Goal: Task Accomplishment & Management: Complete application form

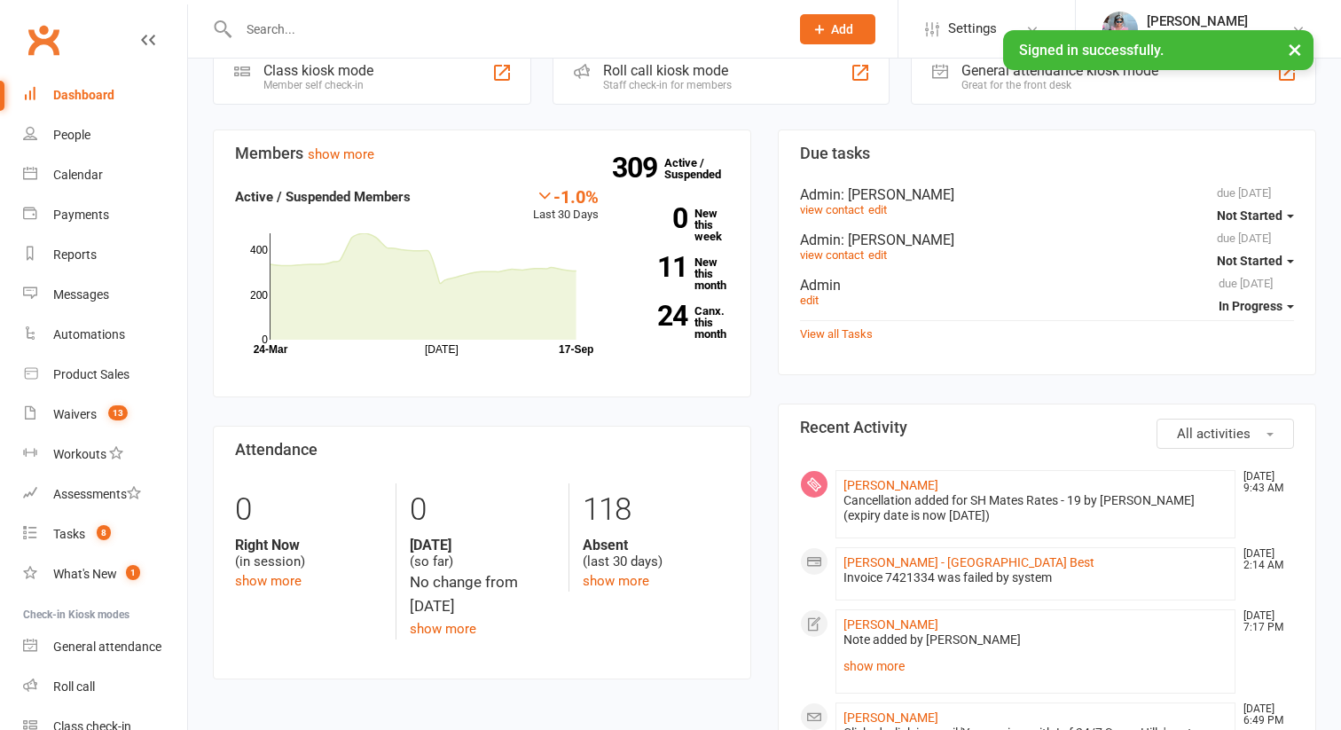
scroll to position [116, 0]
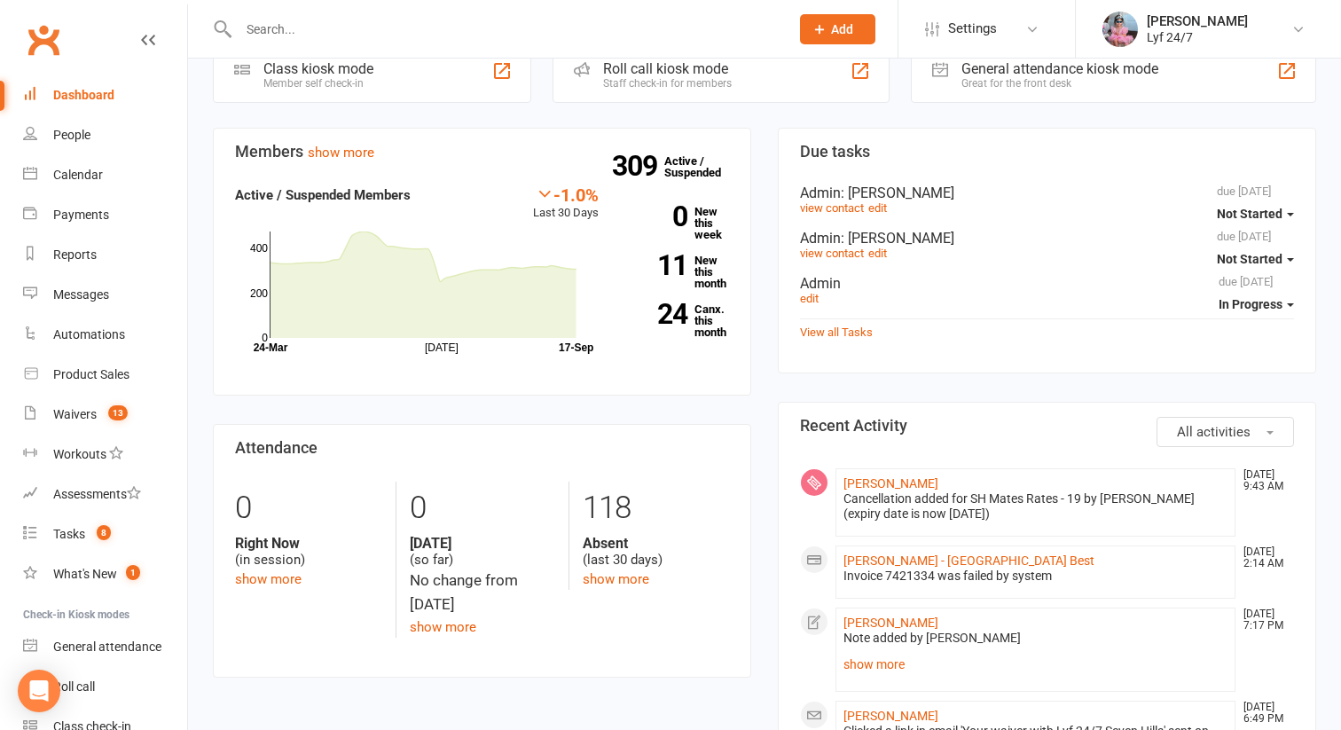
click at [328, 26] on input "text" at bounding box center [505, 29] width 544 height 25
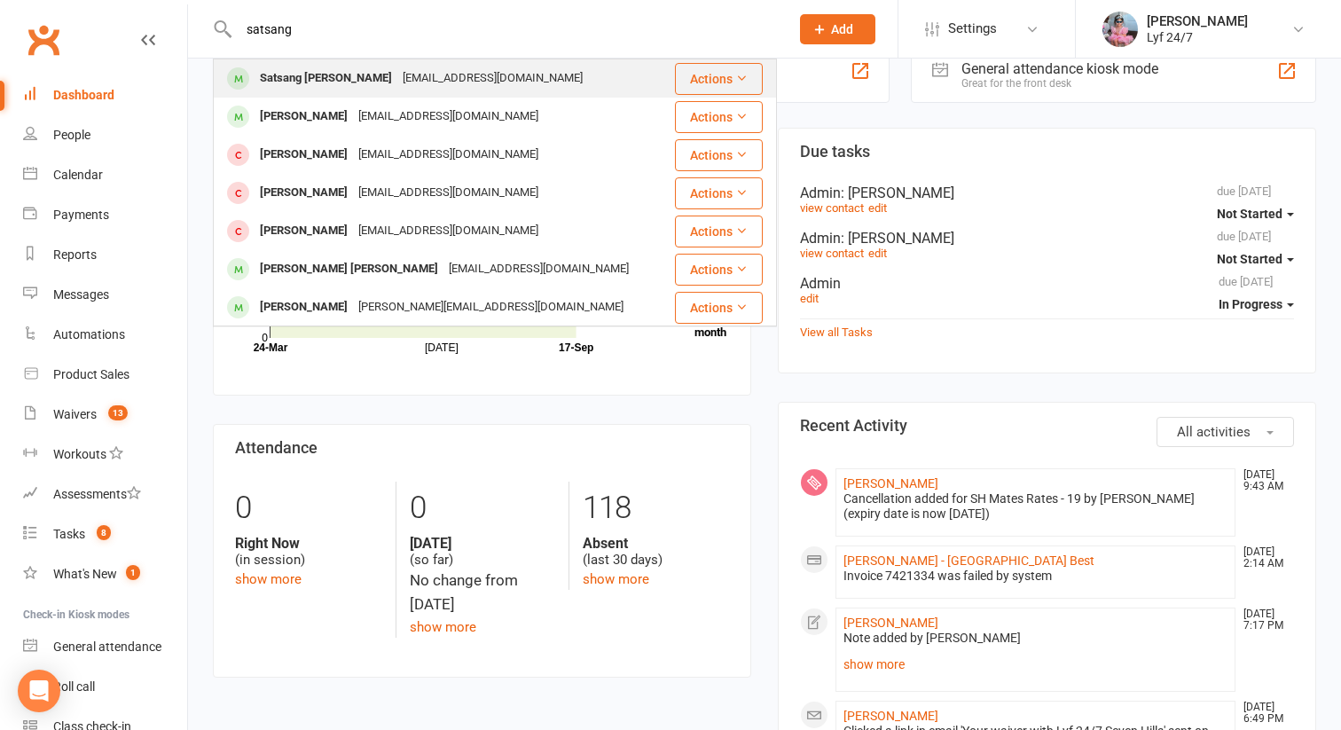
type input "satsang"
click at [320, 73] on div "Satsang [PERSON_NAME]" at bounding box center [325, 79] width 143 height 26
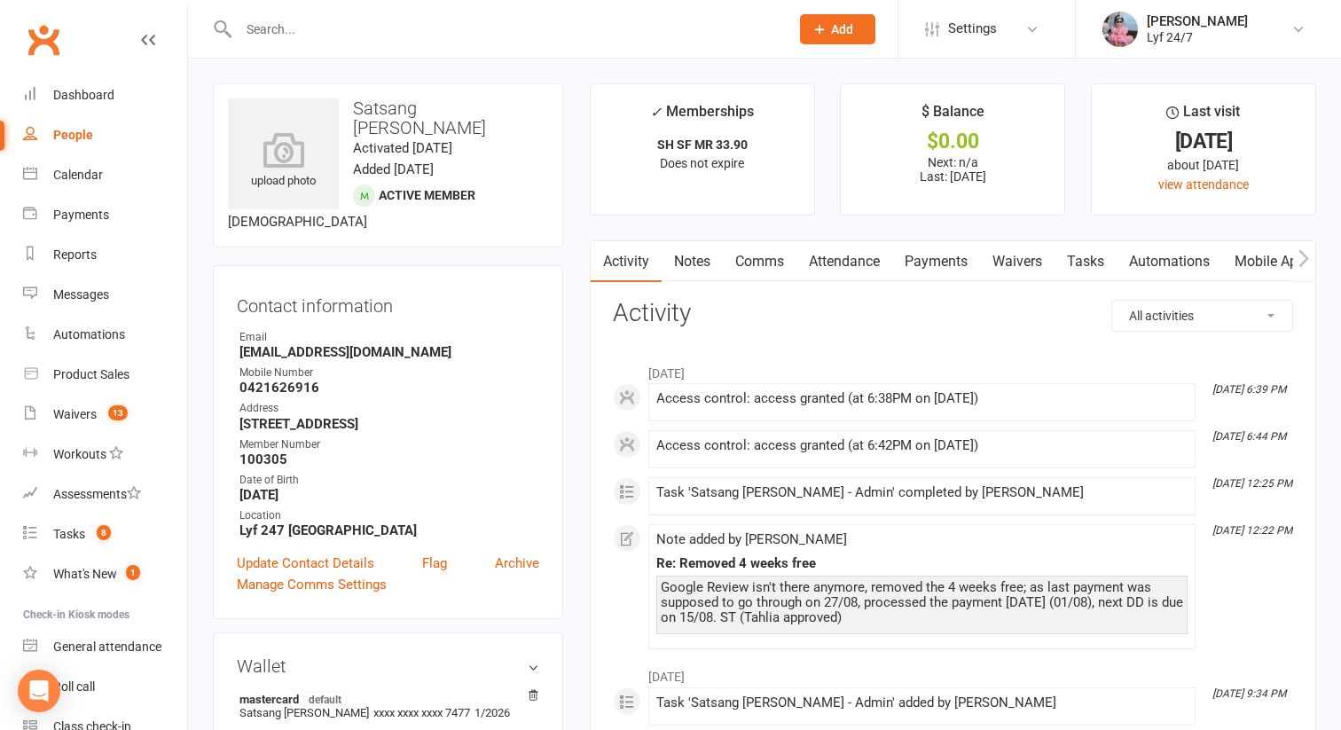
click at [685, 264] on link "Notes" at bounding box center [691, 261] width 61 height 41
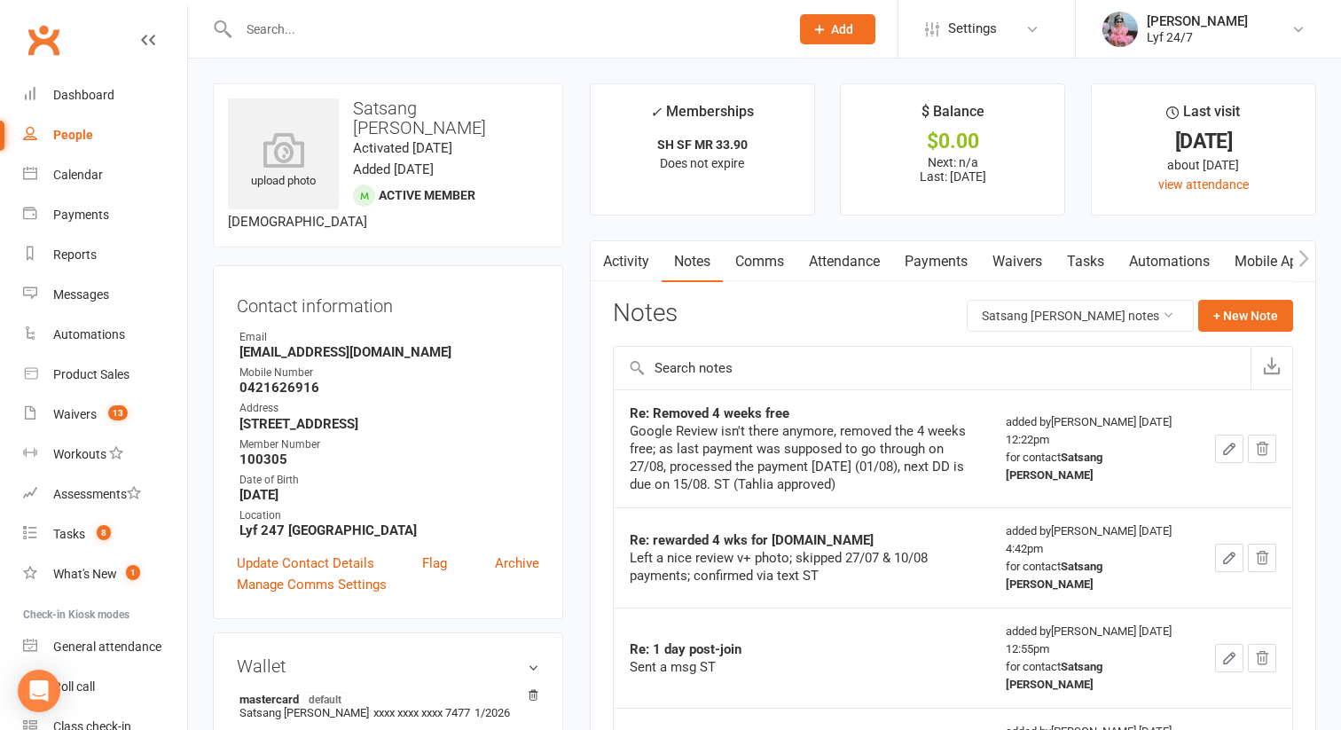
click at [634, 365] on div at bounding box center [953, 367] width 680 height 43
click at [624, 270] on link "Activity" at bounding box center [626, 261] width 71 height 41
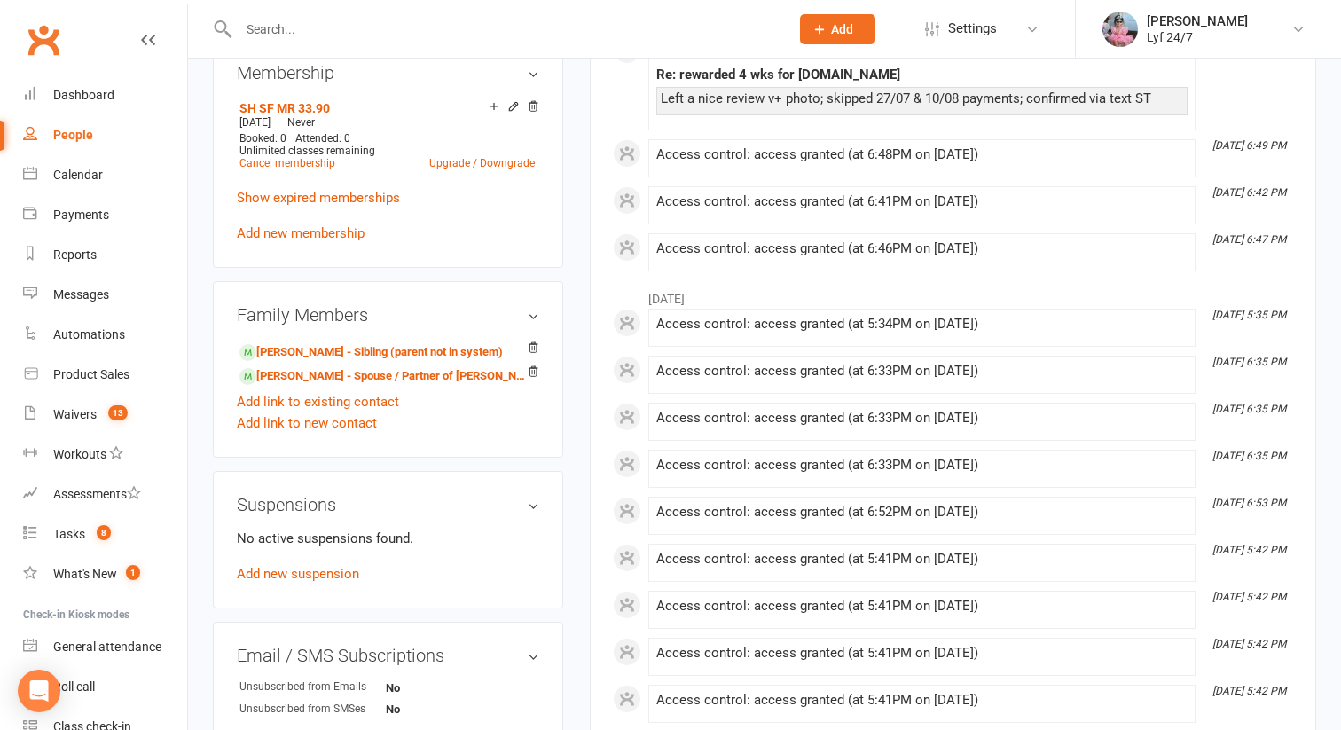
scroll to position [753, 0]
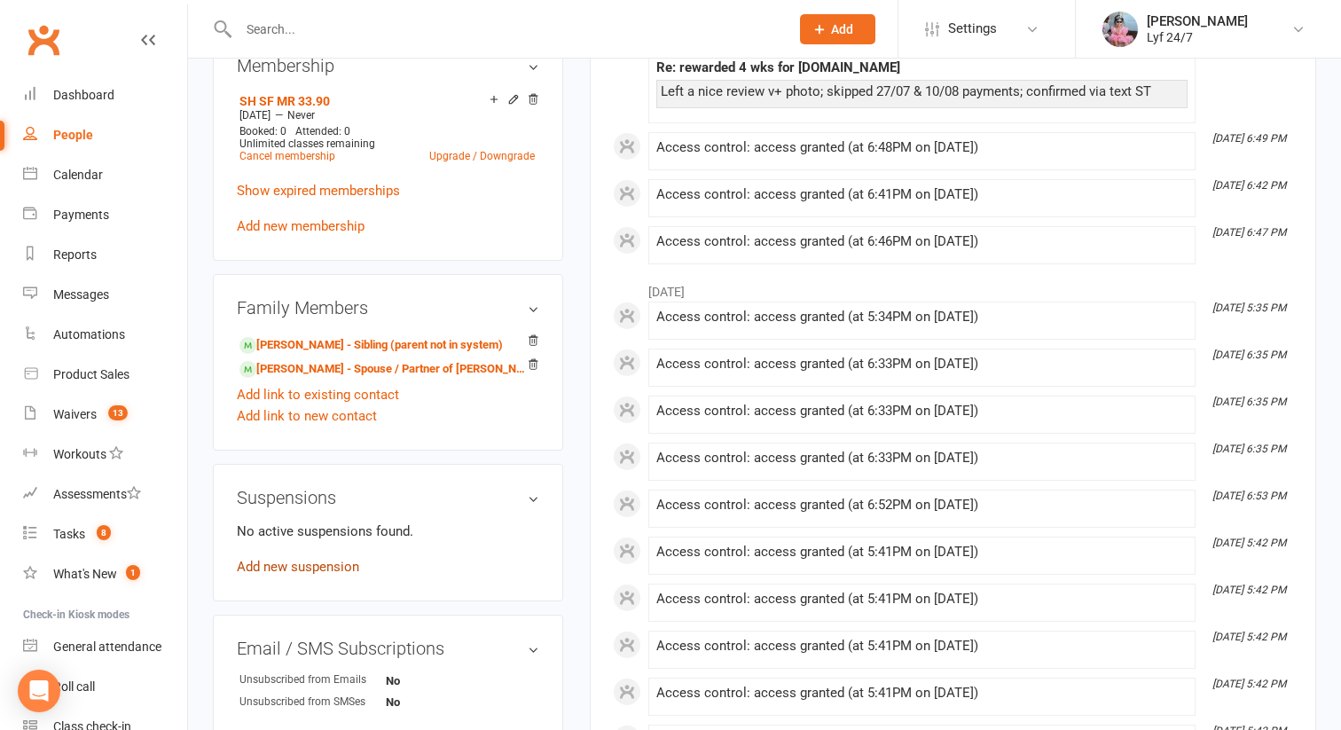
click at [291, 560] on link "Add new suspension" at bounding box center [298, 567] width 122 height 16
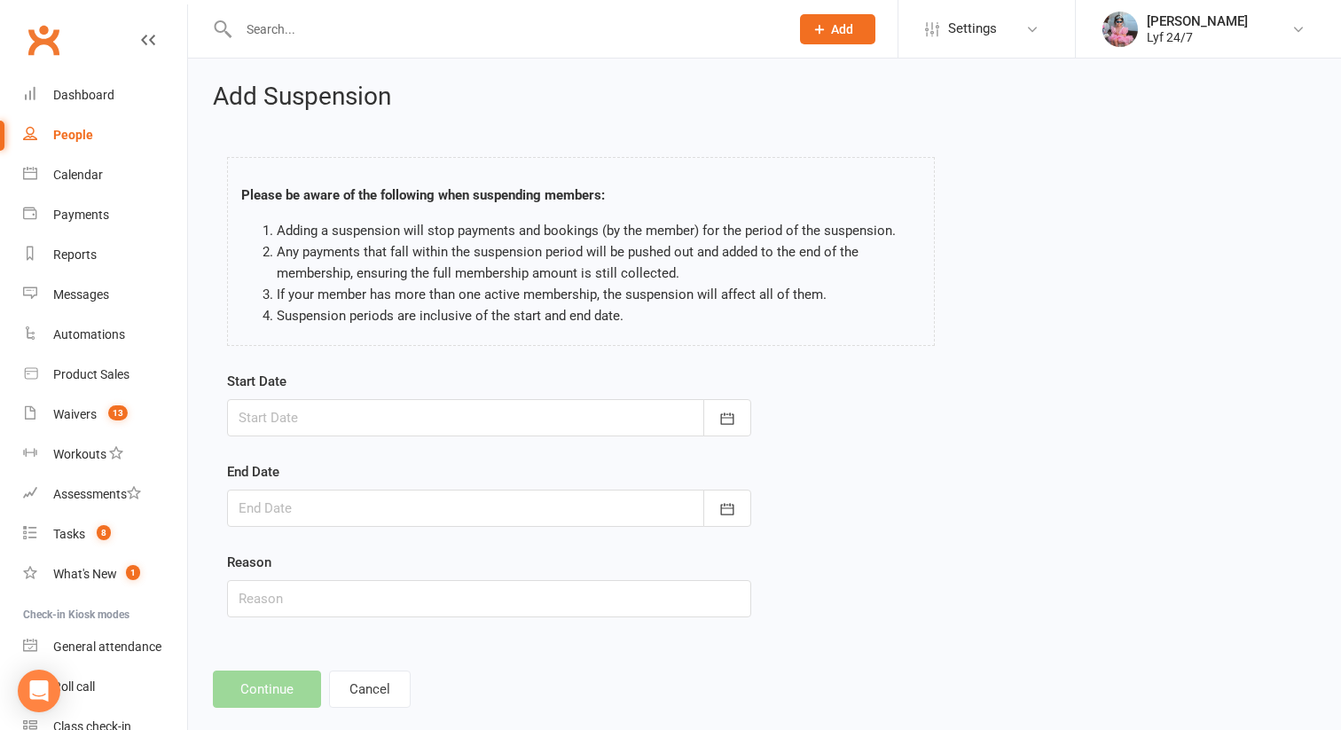
click at [303, 411] on div at bounding box center [489, 417] width 524 height 37
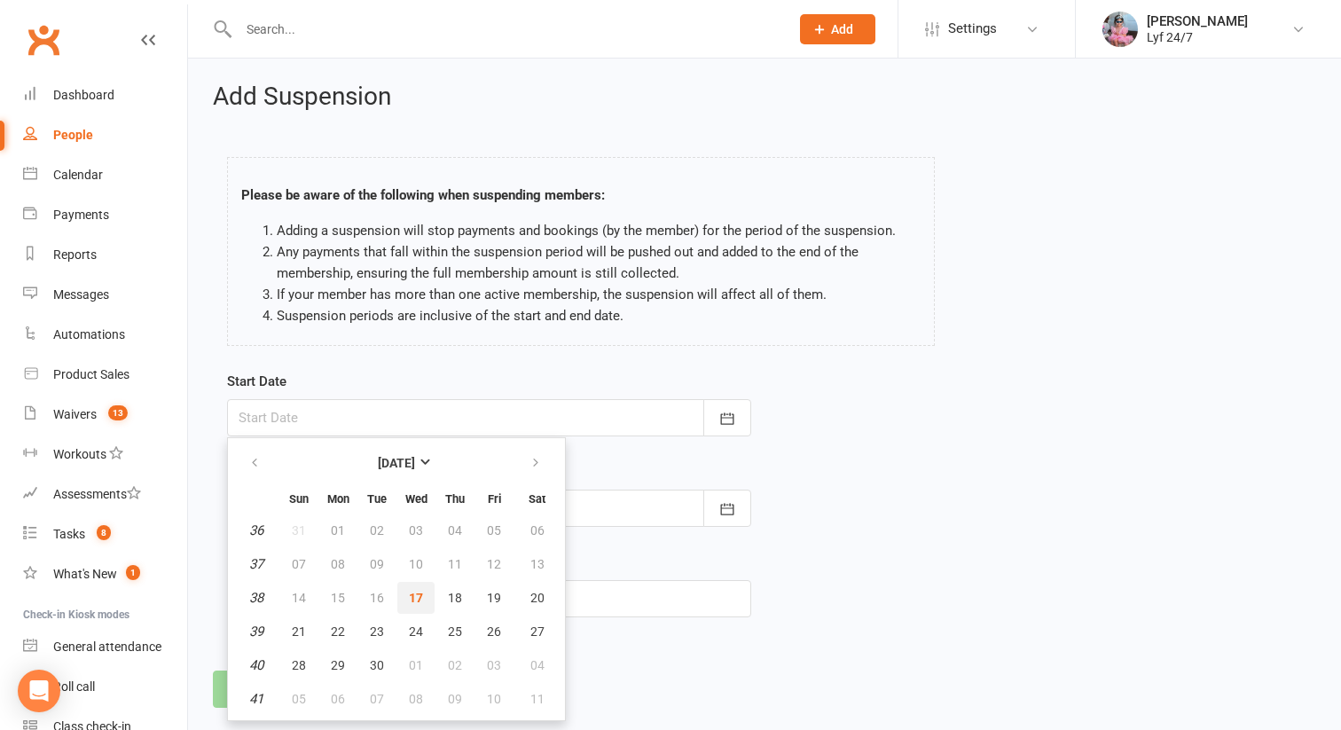
click at [409, 597] on span "17" at bounding box center [416, 598] width 14 height 14
type input "[DATE]"
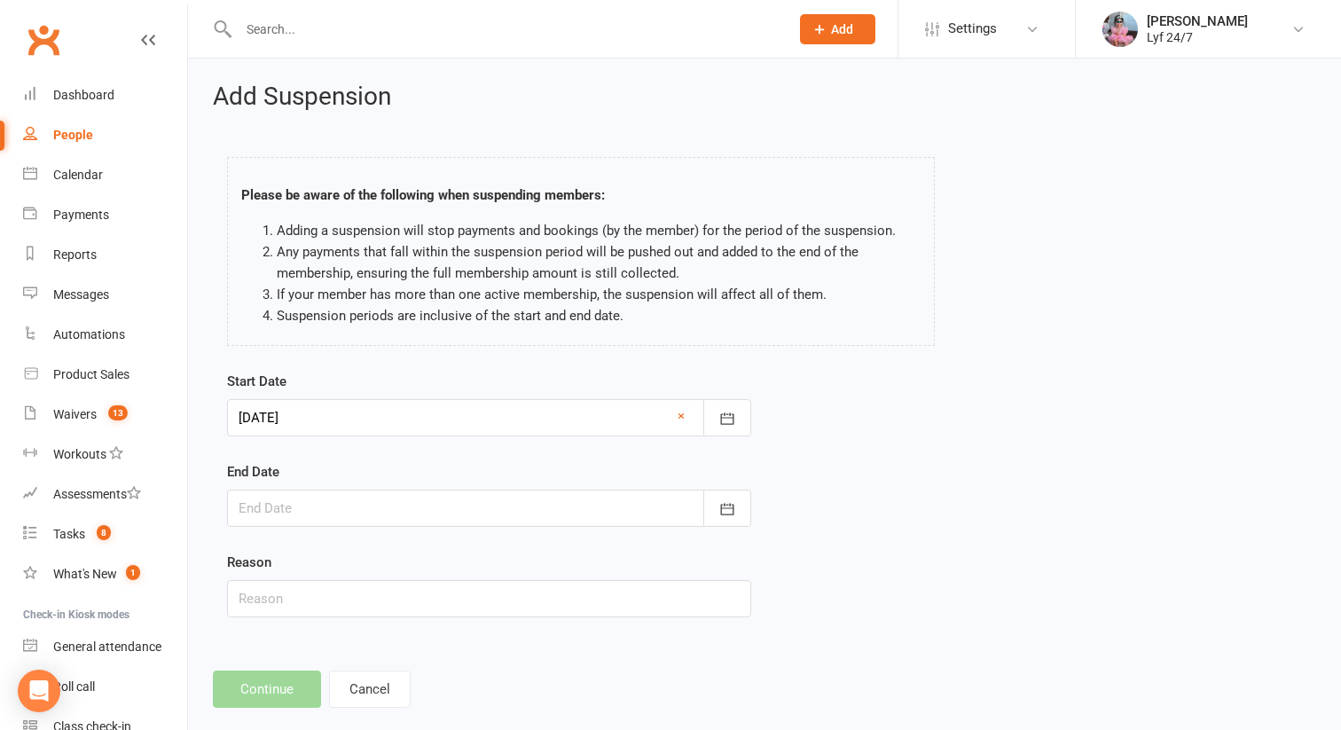
click at [307, 506] on div at bounding box center [489, 507] width 524 height 37
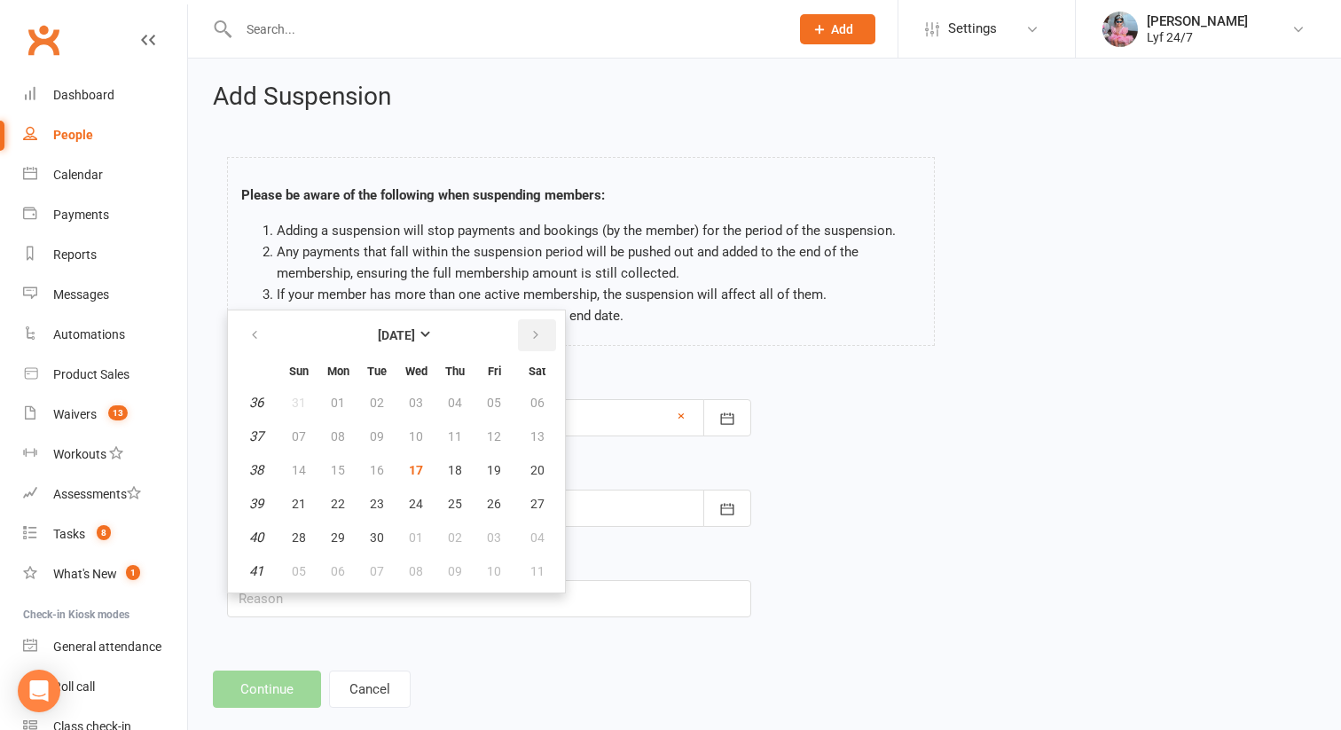
click at [532, 336] on icon "button" at bounding box center [535, 335] width 12 height 14
click at [493, 501] on span "21" at bounding box center [494, 504] width 14 height 14
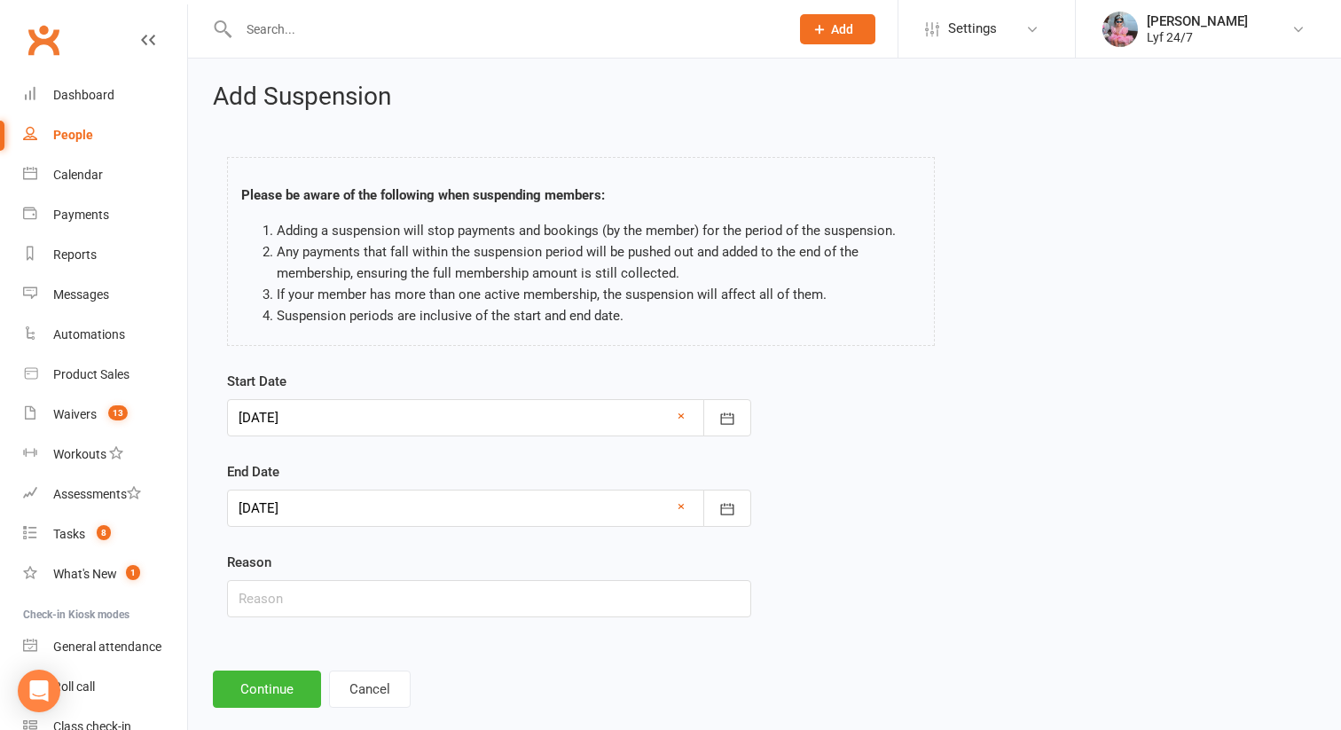
click at [298, 510] on div at bounding box center [489, 507] width 524 height 37
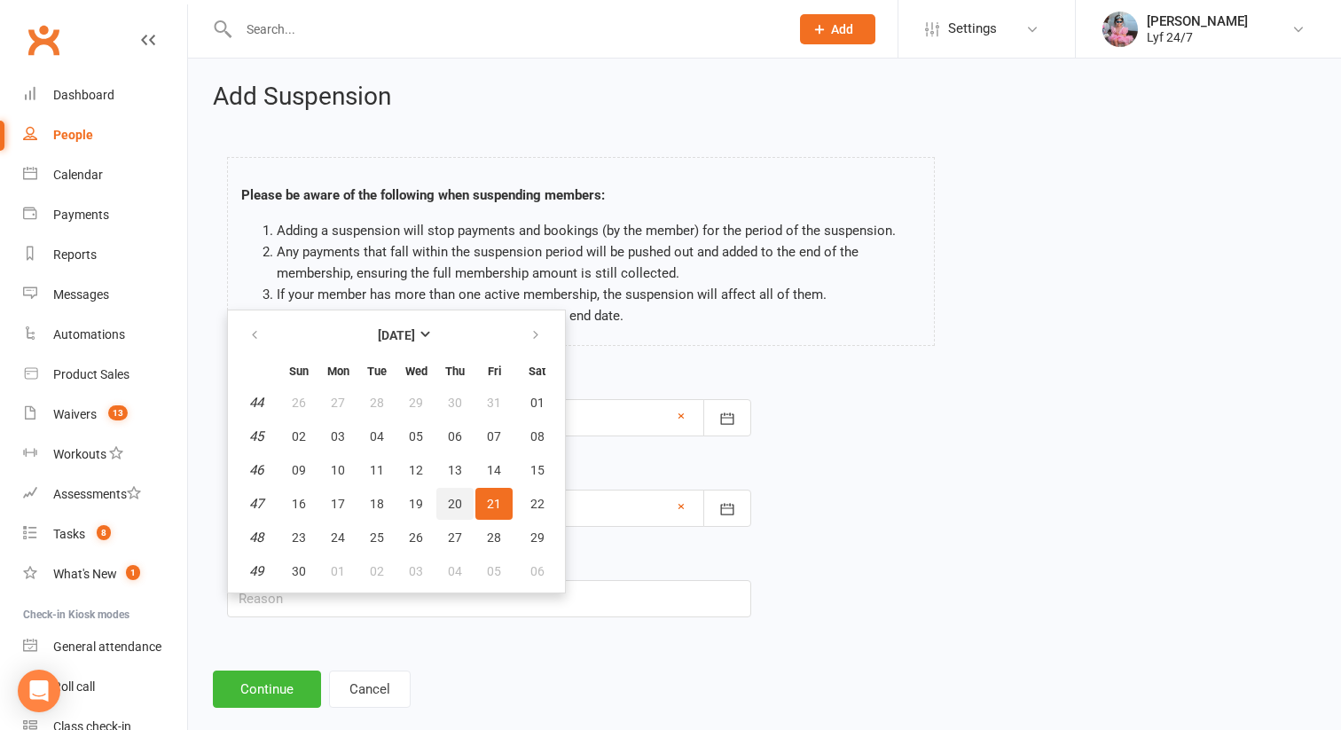
click at [462, 501] on button "20" at bounding box center [454, 504] width 37 height 32
type input "[DATE]"
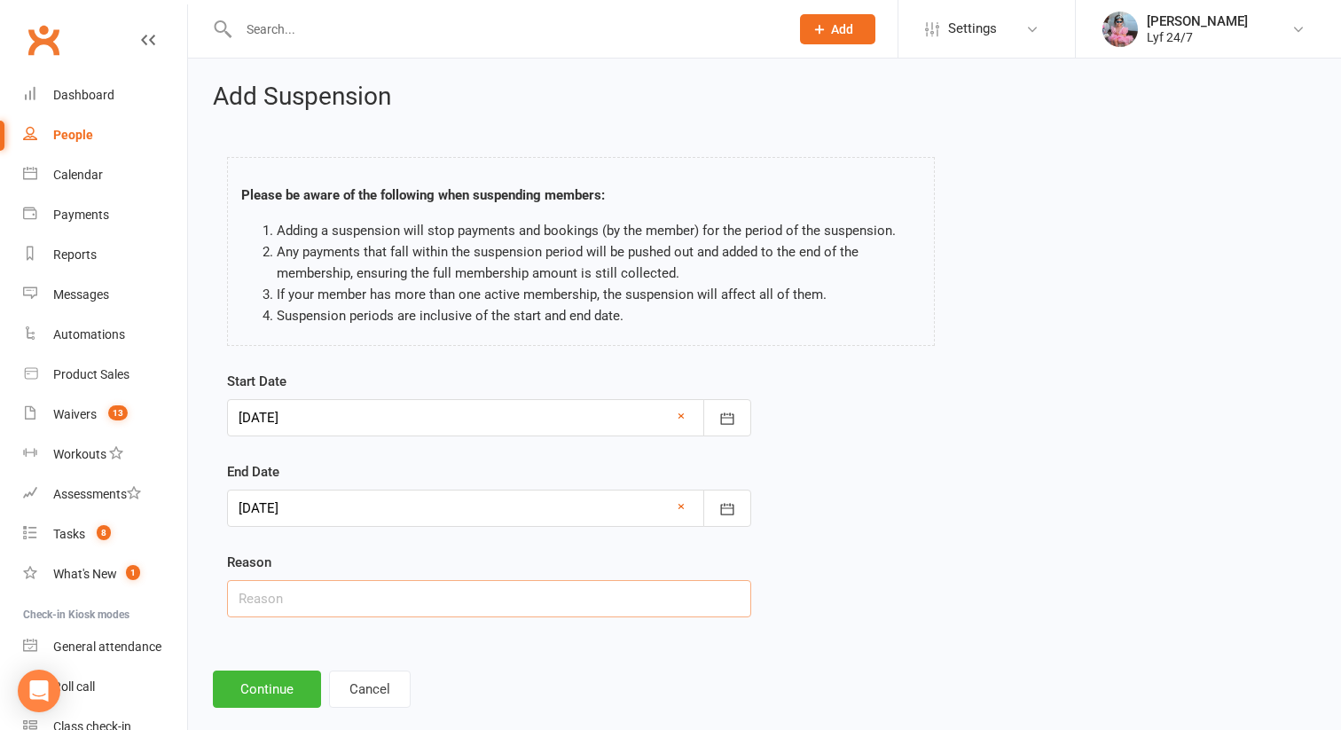
click at [383, 580] on input "text" at bounding box center [489, 598] width 524 height 37
click at [333, 605] on input "Unpaid fees ST" at bounding box center [489, 598] width 524 height 37
type input "R"
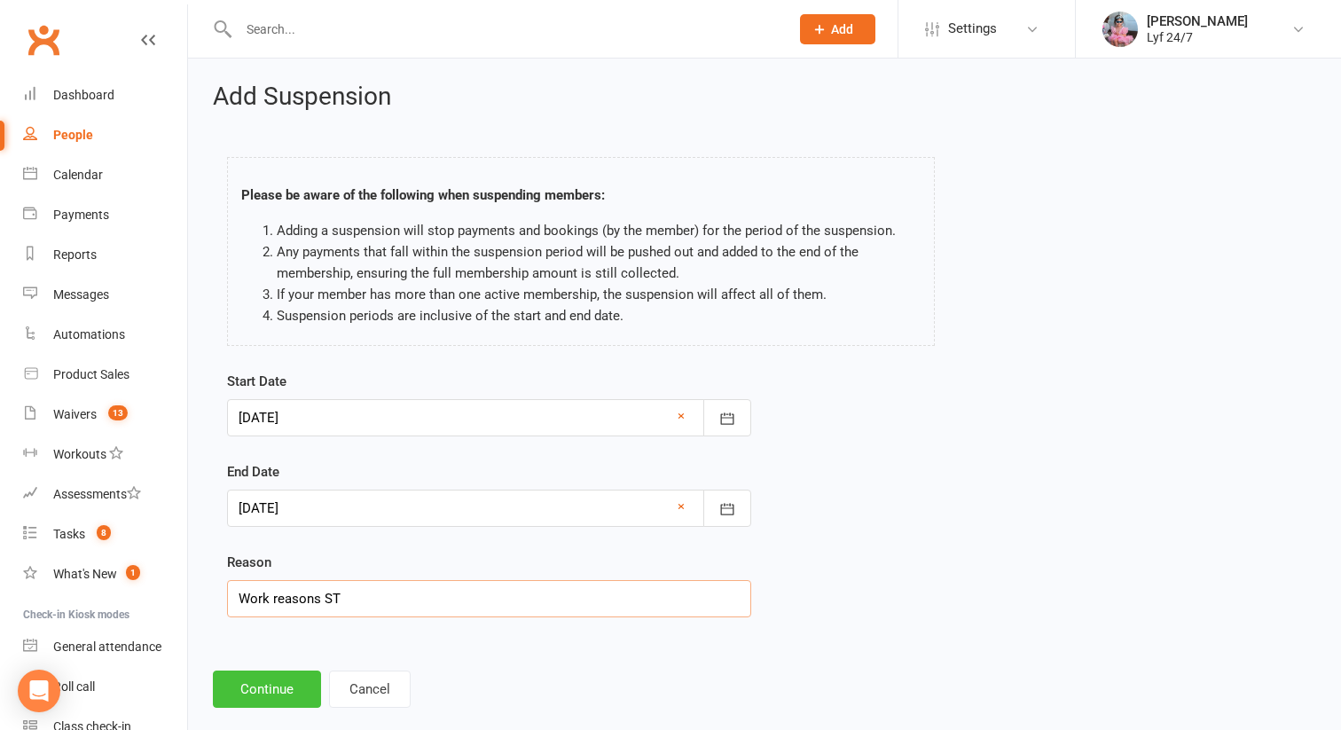
type input "Work reasons ST"
click at [289, 680] on button "Continue" at bounding box center [267, 688] width 108 height 37
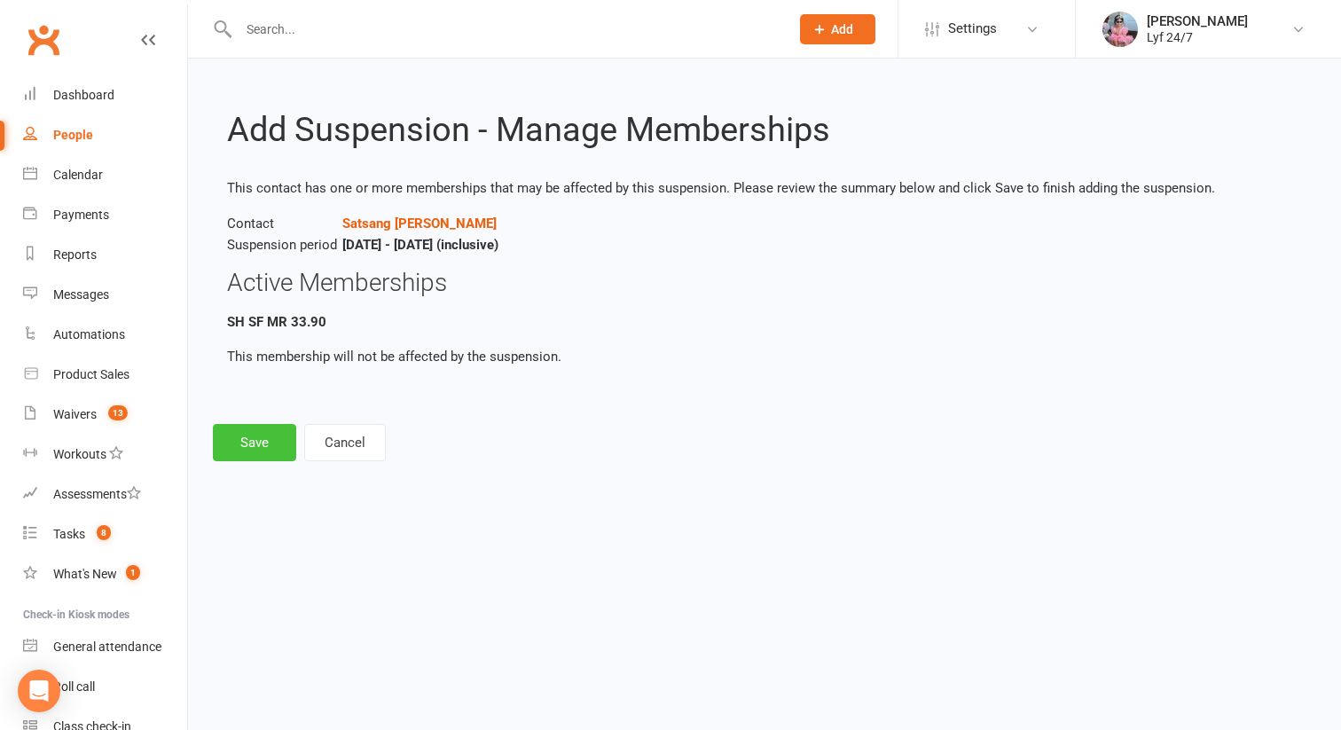
click at [285, 448] on button "Save" at bounding box center [254, 442] width 83 height 37
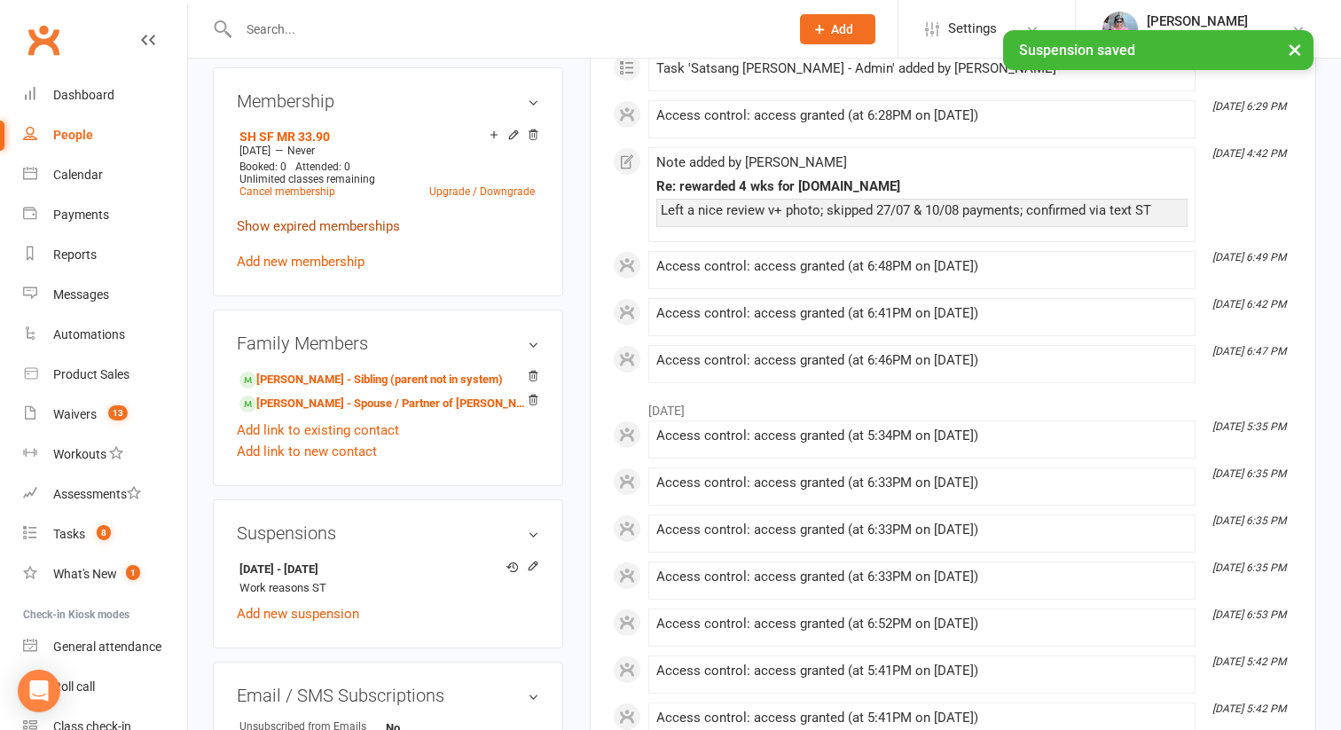
scroll to position [844, 0]
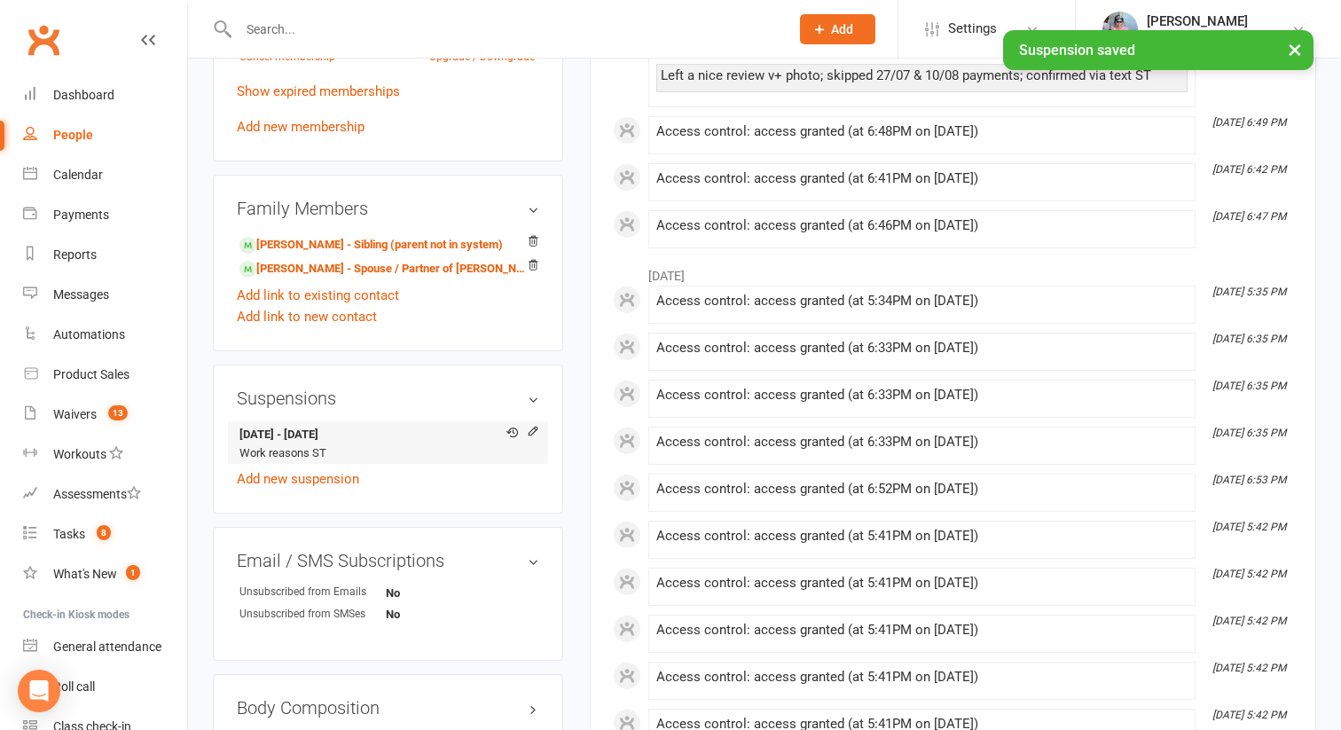
drag, startPoint x: 385, startPoint y: 427, endPoint x: 241, endPoint y: 427, distance: 143.6
click at [241, 427] on strong "[DATE] - [DATE]" at bounding box center [384, 435] width 291 height 19
copy strong "[DATE] - [DATE]"
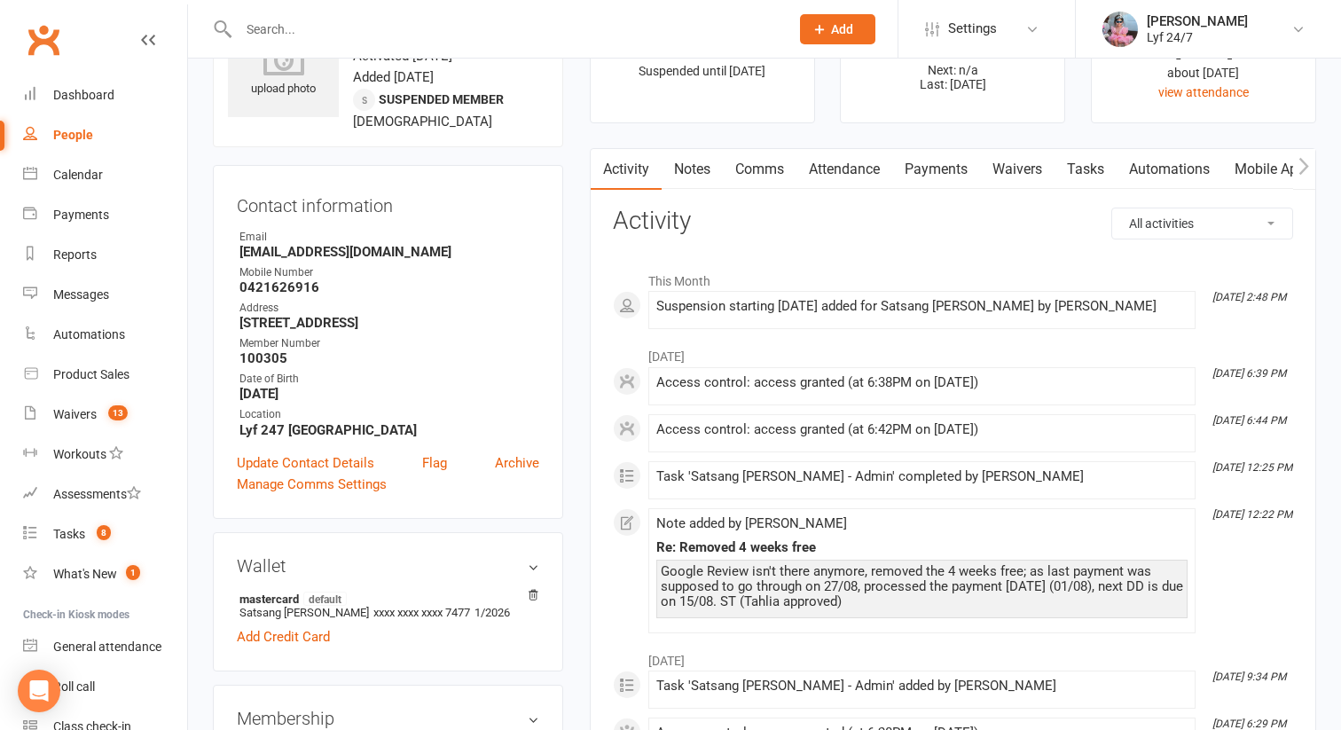
scroll to position [31, 0]
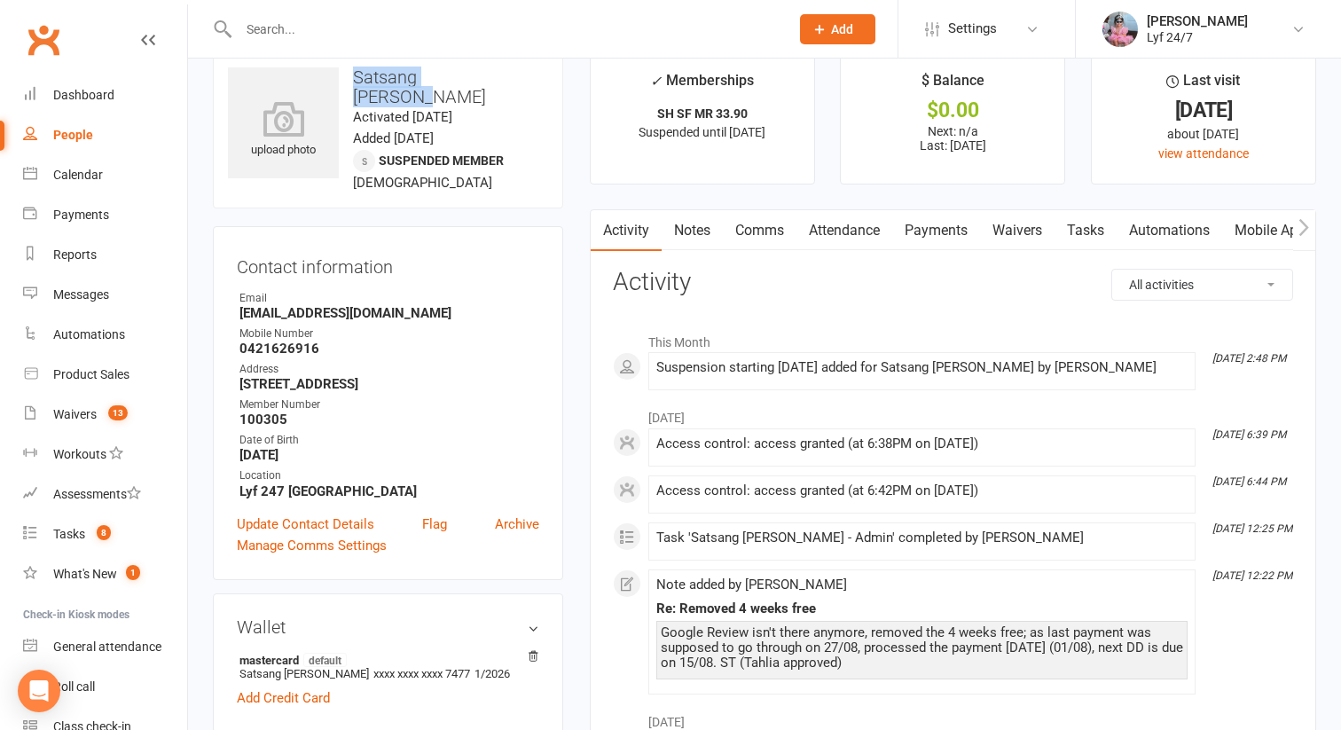
drag, startPoint x: 351, startPoint y: 79, endPoint x: 548, endPoint y: 82, distance: 196.9
click at [549, 82] on div "upload photo Satsang [PERSON_NAME] Activated [DATE] Added [DATE] Suspended memb…" at bounding box center [388, 130] width 350 height 156
copy h3 "Satsang [PERSON_NAME]"
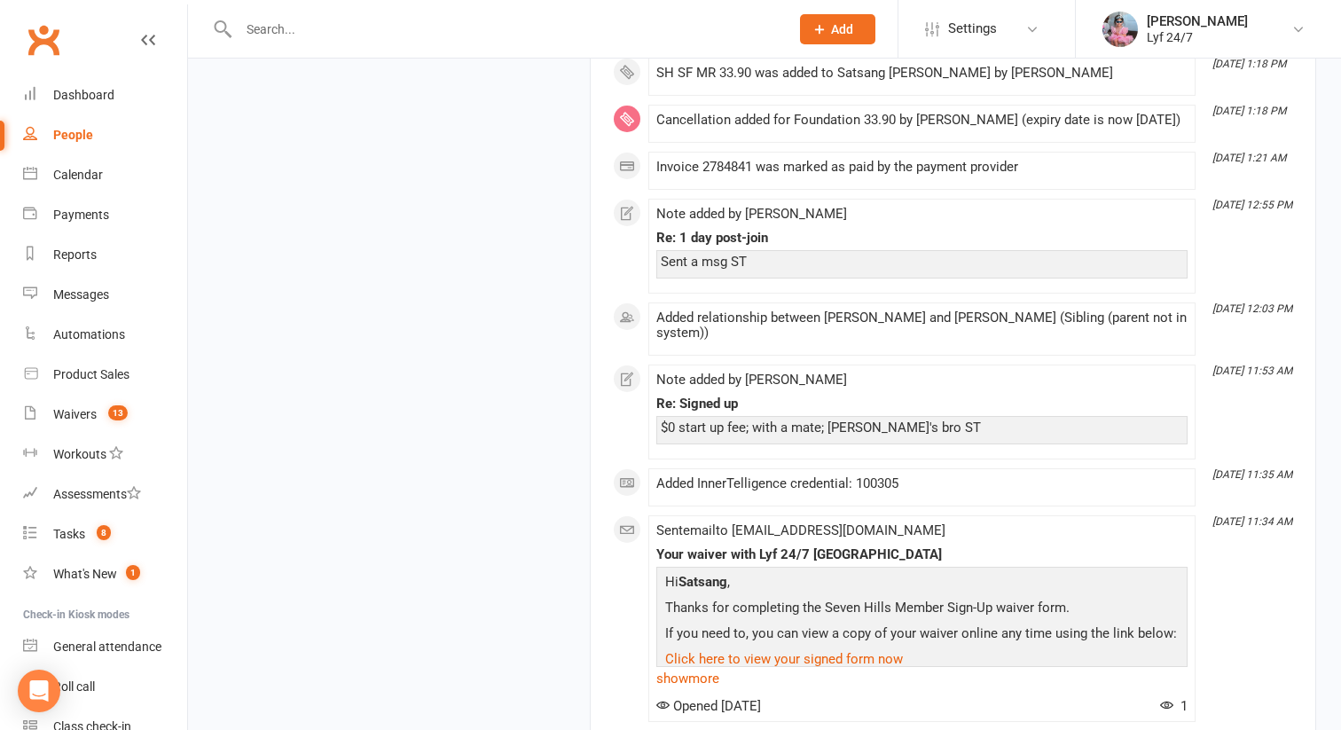
scroll to position [2103, 0]
click at [310, 27] on input "text" at bounding box center [505, 29] width 544 height 25
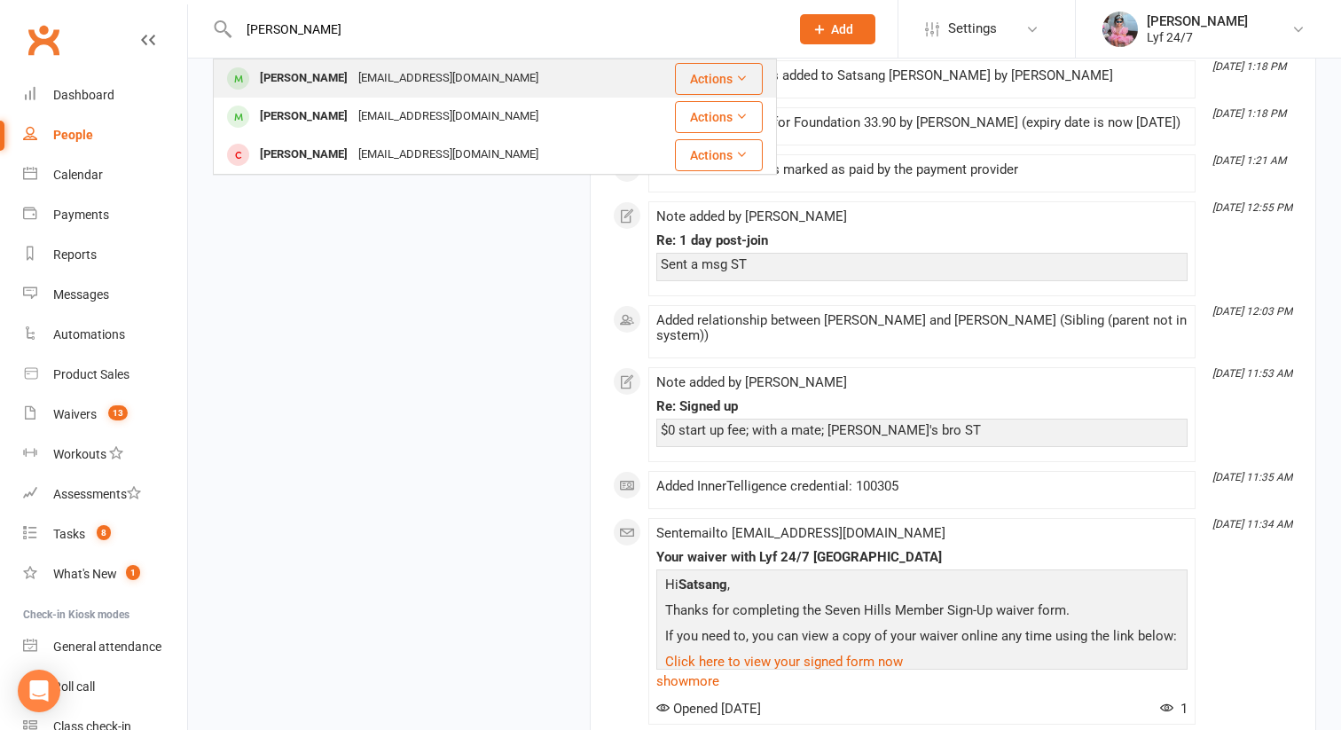
type input "[PERSON_NAME]"
click at [286, 79] on div "[PERSON_NAME]" at bounding box center [303, 79] width 98 height 26
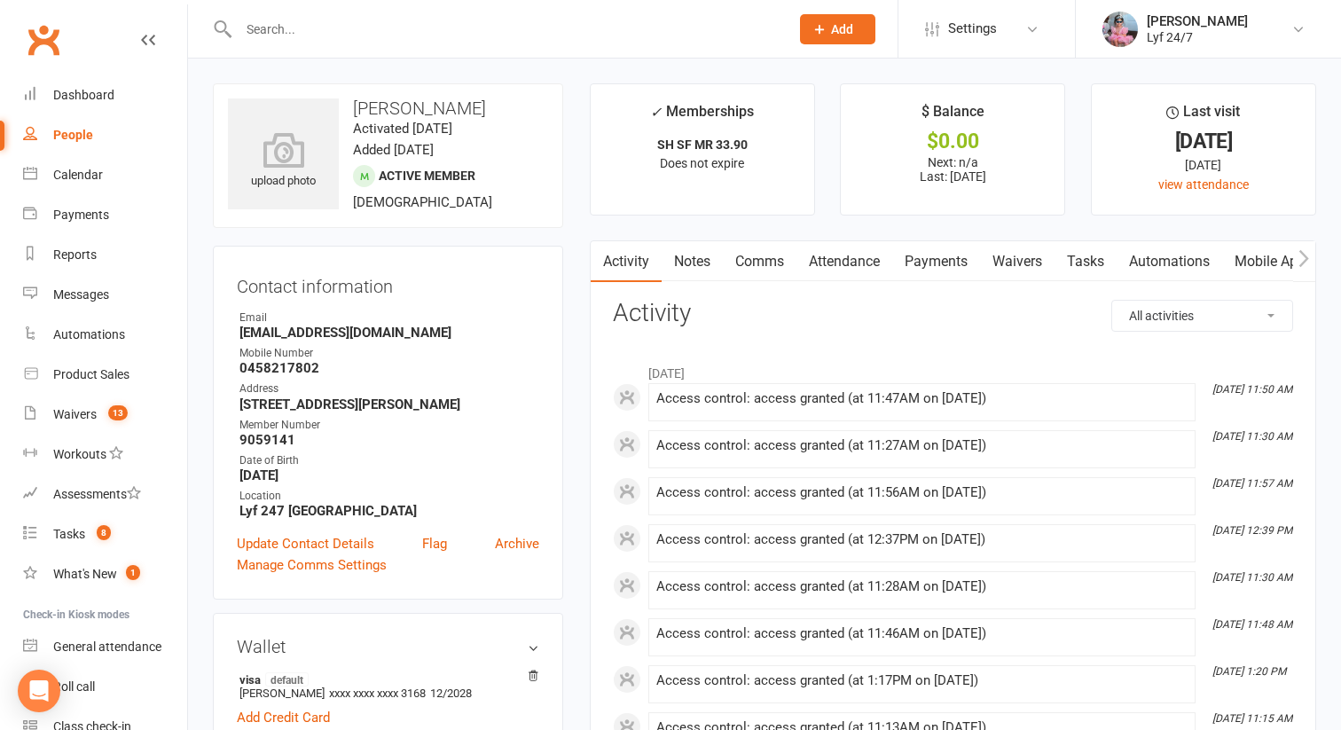
click at [299, 336] on strong "[EMAIL_ADDRESS][DOMAIN_NAME]" at bounding box center [389, 333] width 300 height 16
copy render-form-field "[EMAIL_ADDRESS][DOMAIN_NAME]"
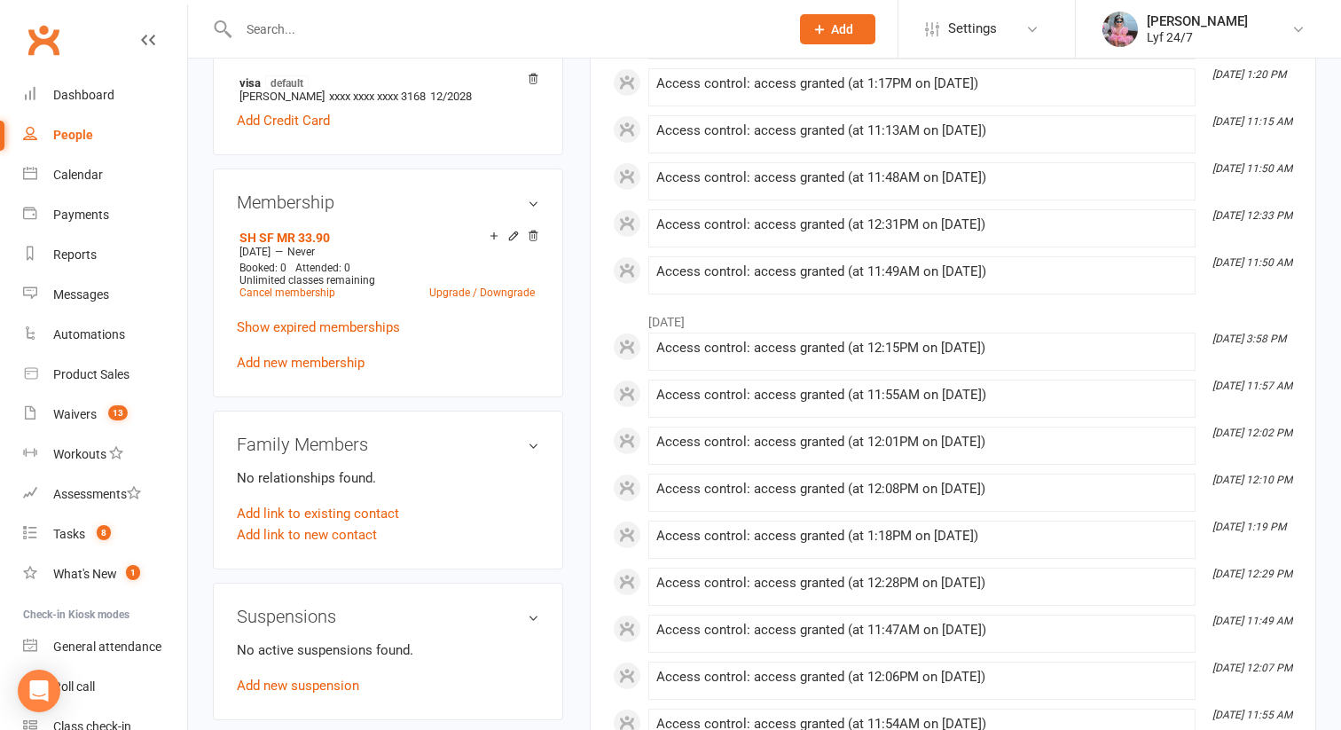
scroll to position [575, 0]
